Goal: Answer question/provide support

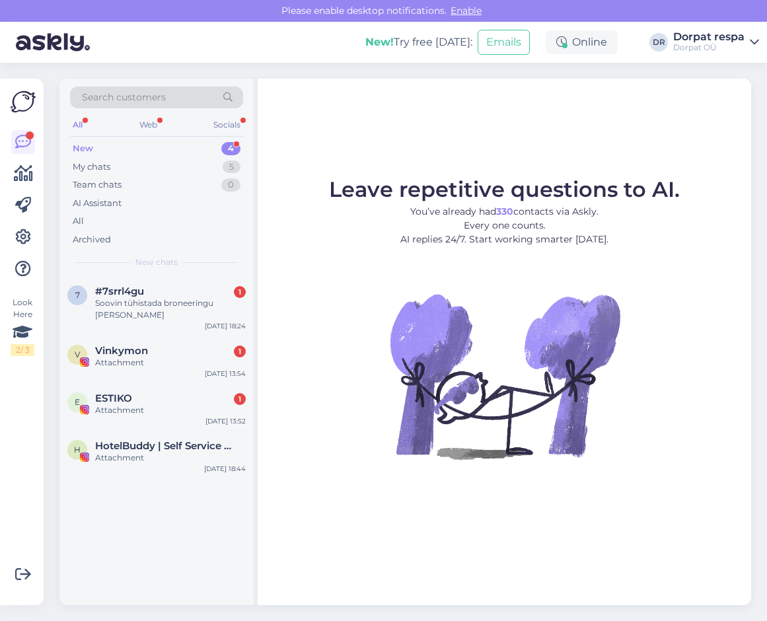
click at [106, 147] on div "New 4" at bounding box center [156, 148] width 173 height 19
click at [104, 168] on div "My chats" at bounding box center [92, 167] width 38 height 13
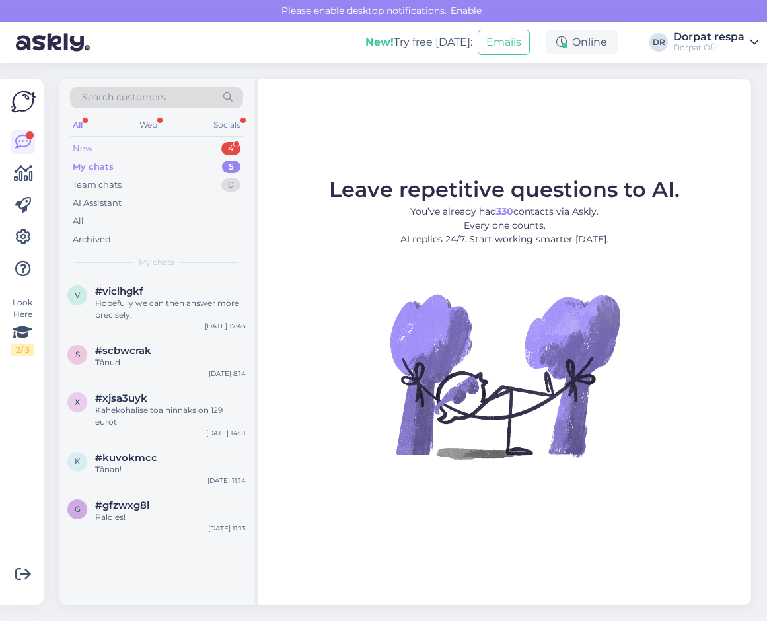
click at [93, 146] on div "New 4" at bounding box center [156, 148] width 173 height 19
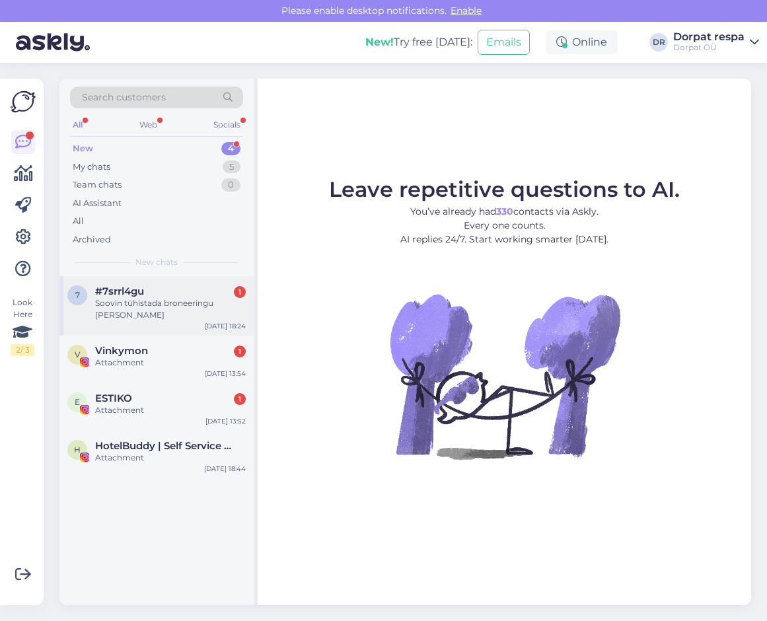
click at [145, 315] on div "Soovin tühistada broneeringu [PERSON_NAME]" at bounding box center [170, 309] width 151 height 24
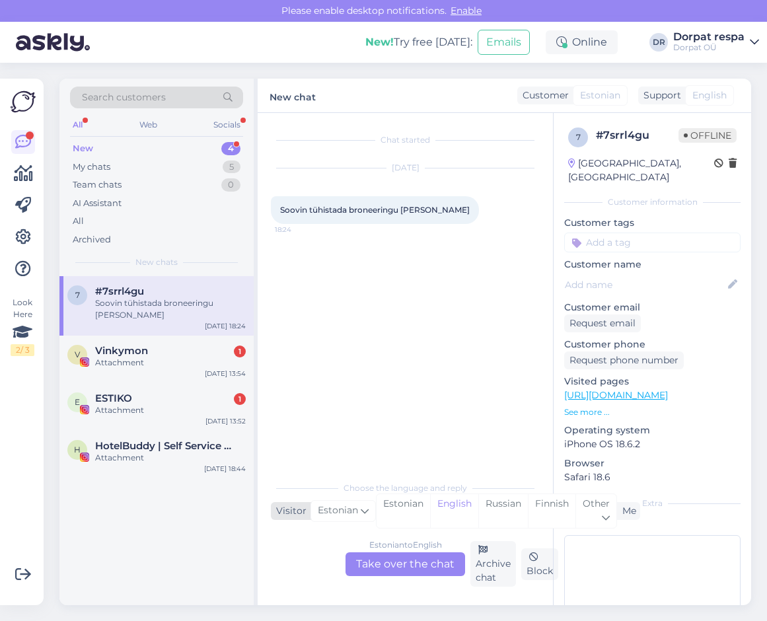
click at [346, 510] on span "Estonian" at bounding box center [338, 511] width 40 height 15
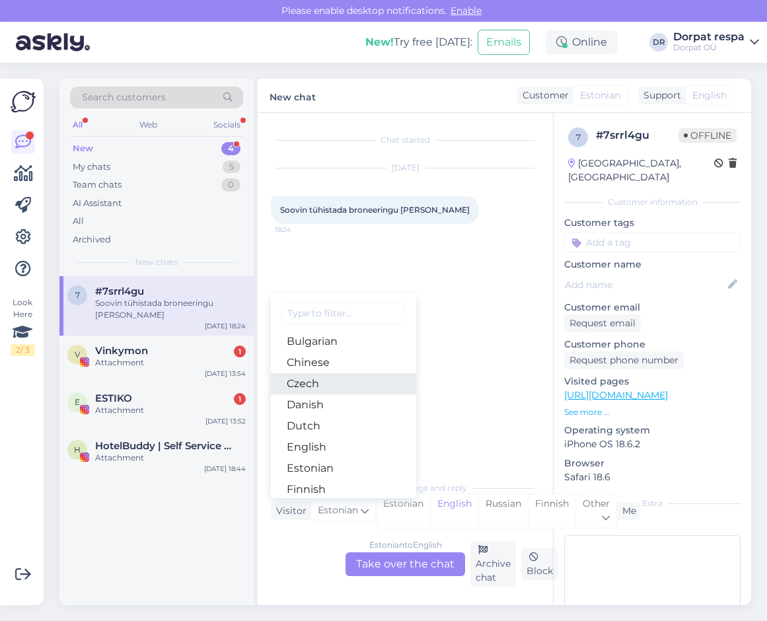
scroll to position [66, 0]
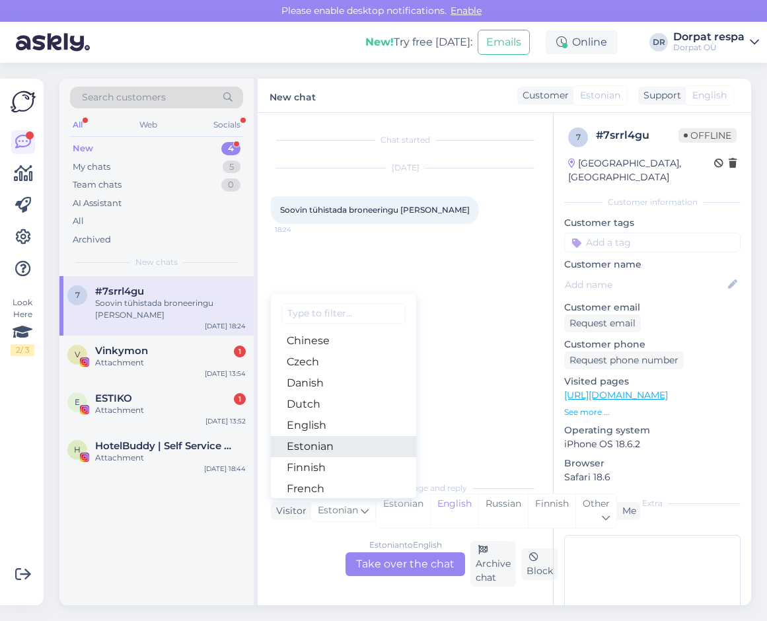
click at [342, 444] on link "Estonian" at bounding box center [343, 446] width 145 height 21
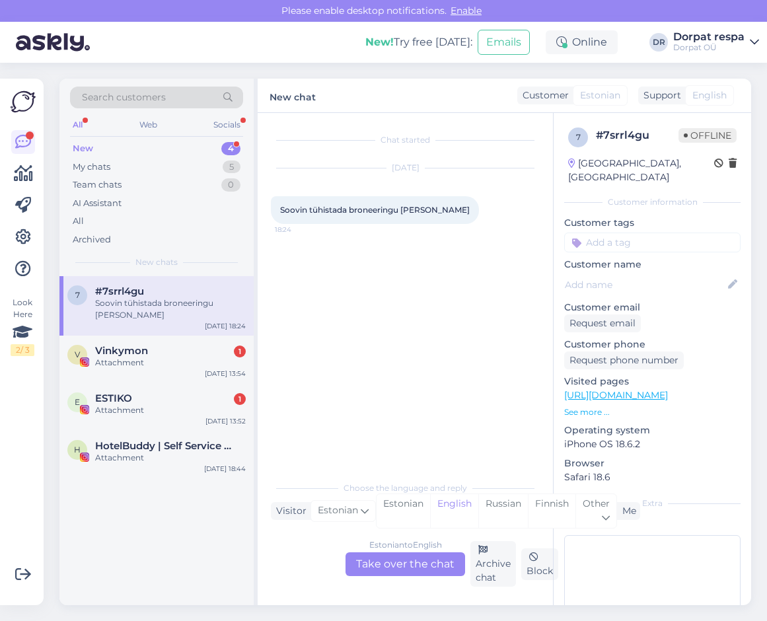
click at [396, 556] on div "Estonian to English Take over the chat" at bounding box center [406, 564] width 120 height 24
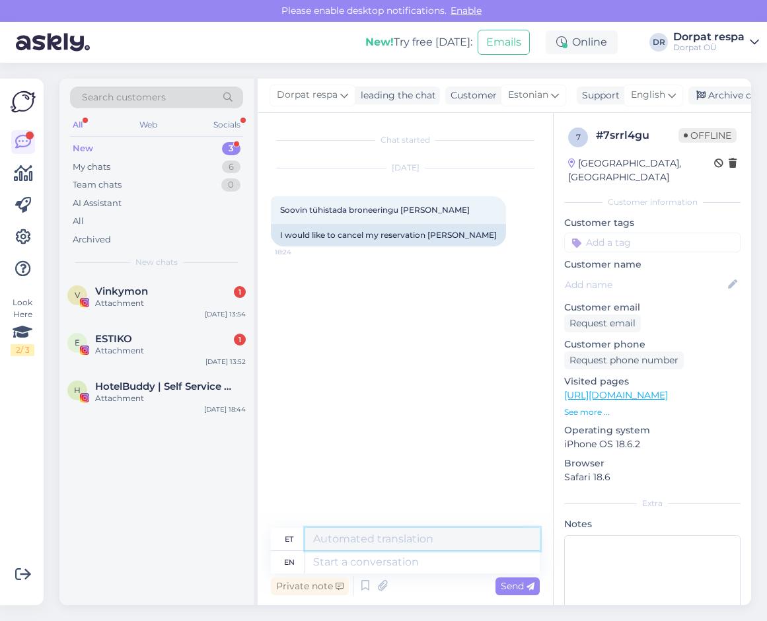
click at [333, 542] on textarea at bounding box center [422, 539] width 235 height 22
click at [605, 97] on div "Support" at bounding box center [598, 96] width 43 height 14
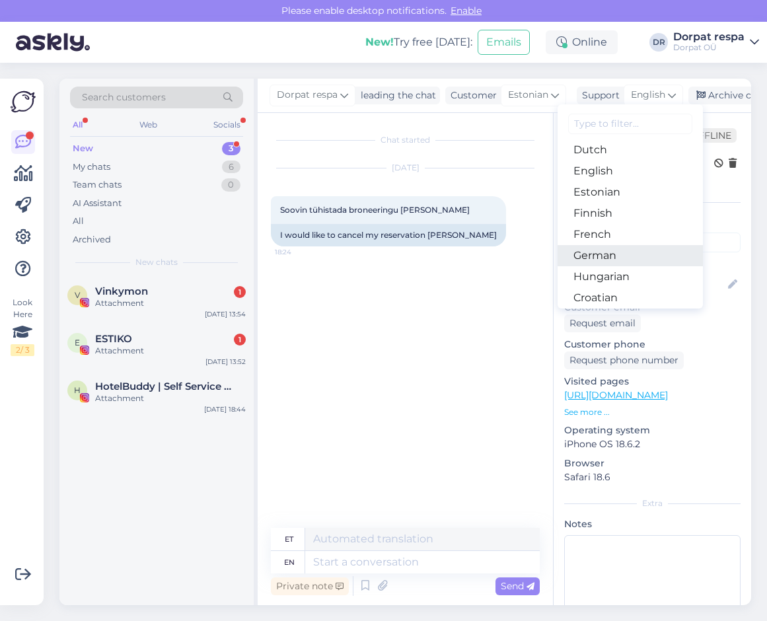
scroll to position [132, 0]
click at [599, 188] on link "Estonian" at bounding box center [630, 190] width 145 height 21
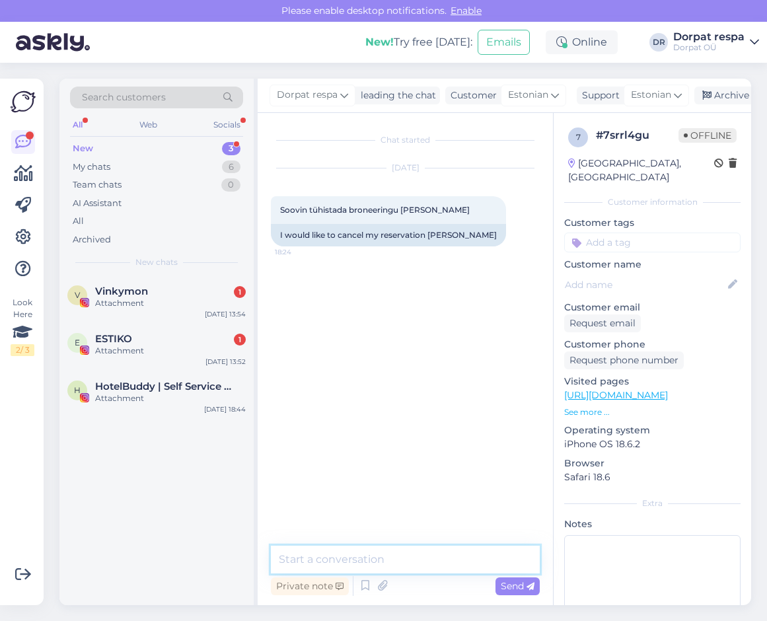
click at [319, 562] on textarea at bounding box center [405, 560] width 269 height 28
type textarea "Tere"
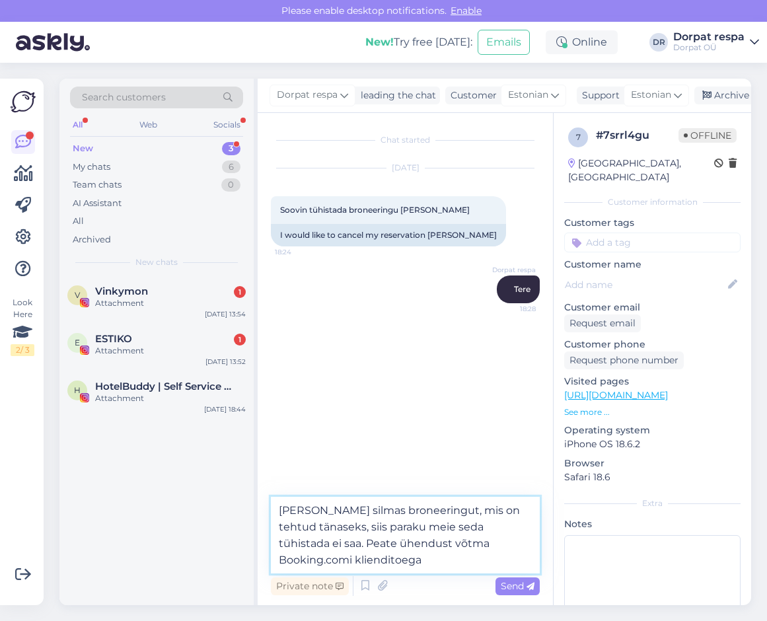
type textarea "[PERSON_NAME] silmas broneeringut, mis on tehtud tänaseks, siis paraku meie sed…"
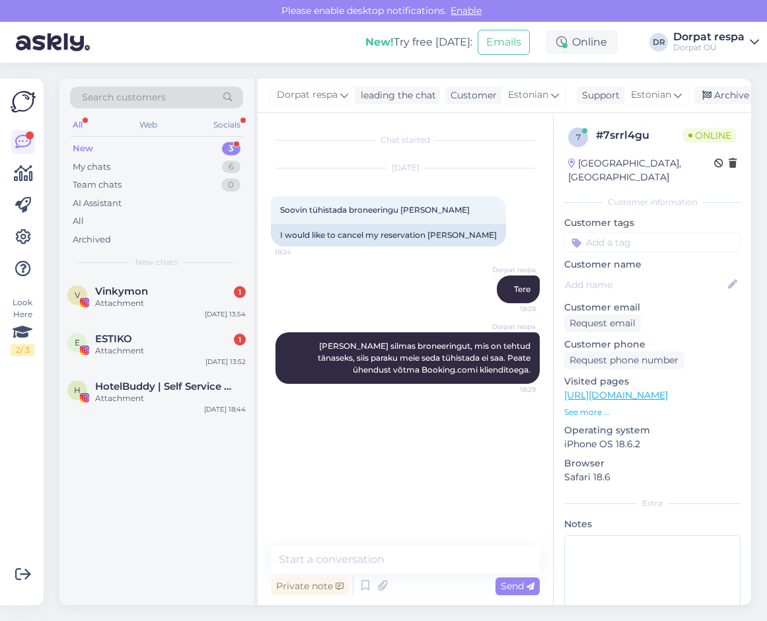
click at [360, 506] on div "Chat started [DATE] Soovin tühistada broneeringu [PERSON_NAME] 18:24 I would li…" at bounding box center [411, 330] width 281 height 408
